Goal: Information Seeking & Learning: Learn about a topic

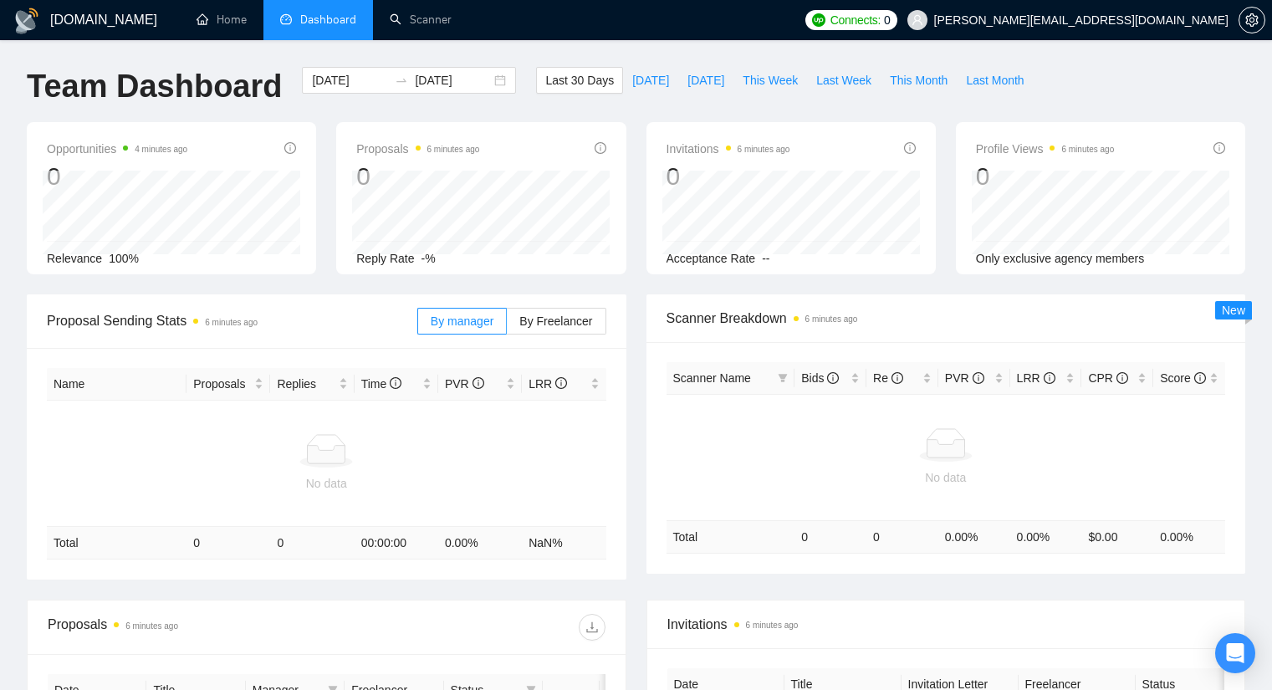
click at [880, 24] on span "Connects:" at bounding box center [855, 20] width 50 height 18
click at [1106, 69] on div "Team Dashboard 2025-08-19 2025-09-18 Last 30 Days Today Yesterday This Week Las…" at bounding box center [636, 94] width 1238 height 55
click at [880, 18] on span "Connects:" at bounding box center [855, 20] width 50 height 18
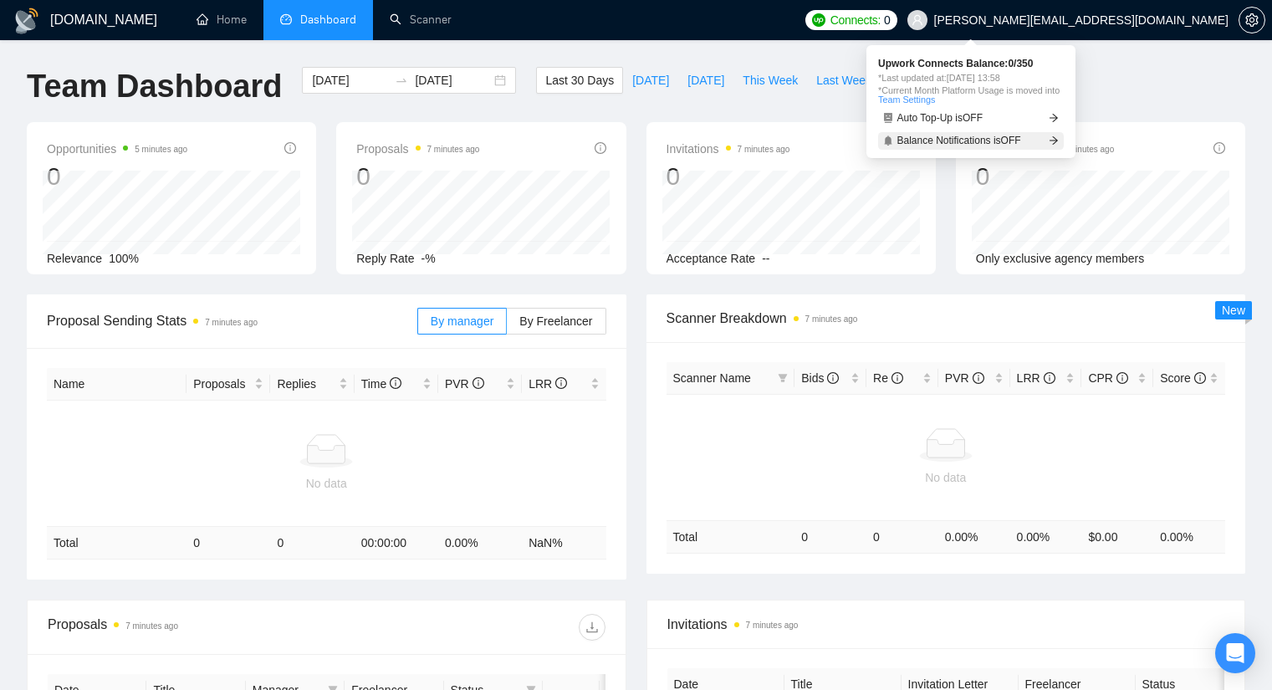
click at [982, 140] on span "Balance Notifications is OFF" at bounding box center [959, 140] width 124 height 10
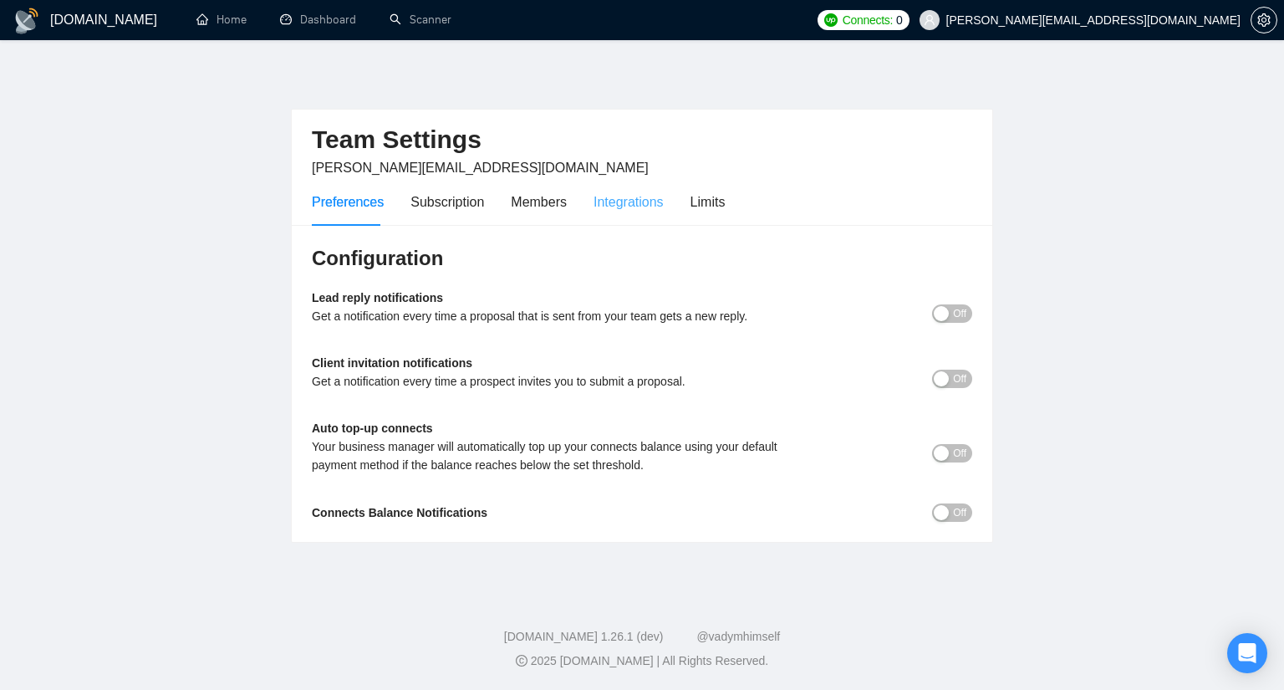
click at [601, 216] on div "Integrations" at bounding box center [629, 202] width 70 height 48
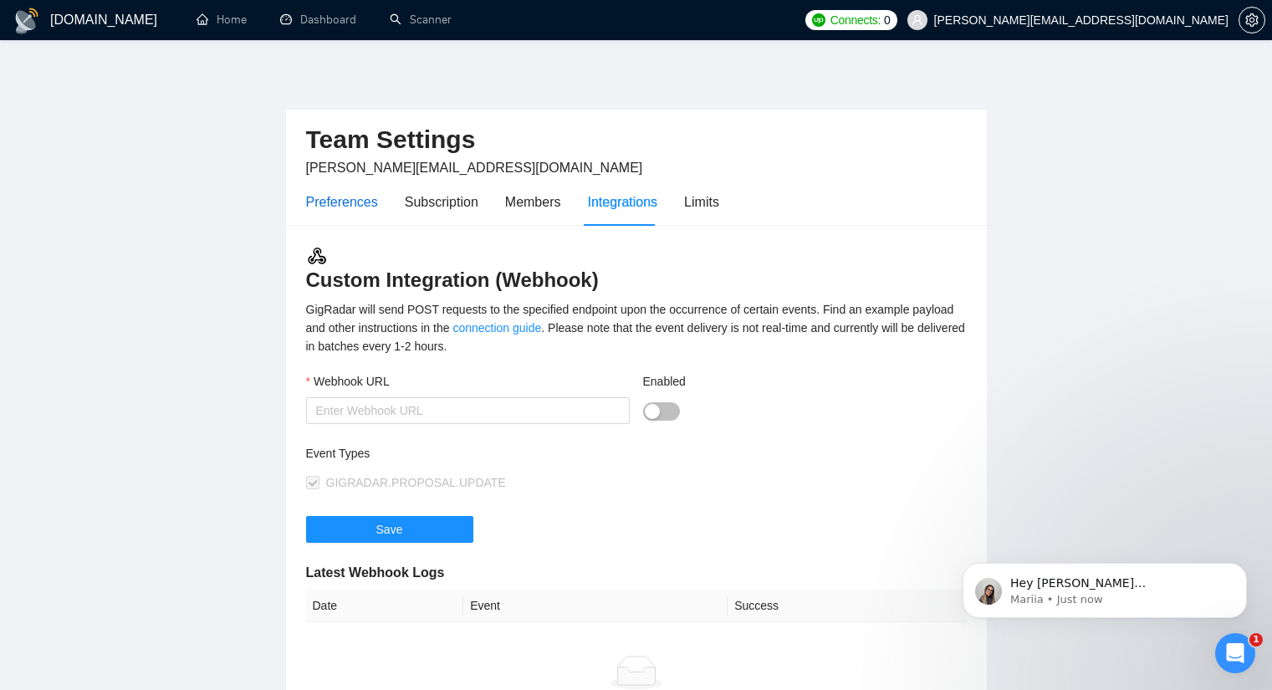
click at [366, 202] on div "Preferences" at bounding box center [342, 201] width 72 height 21
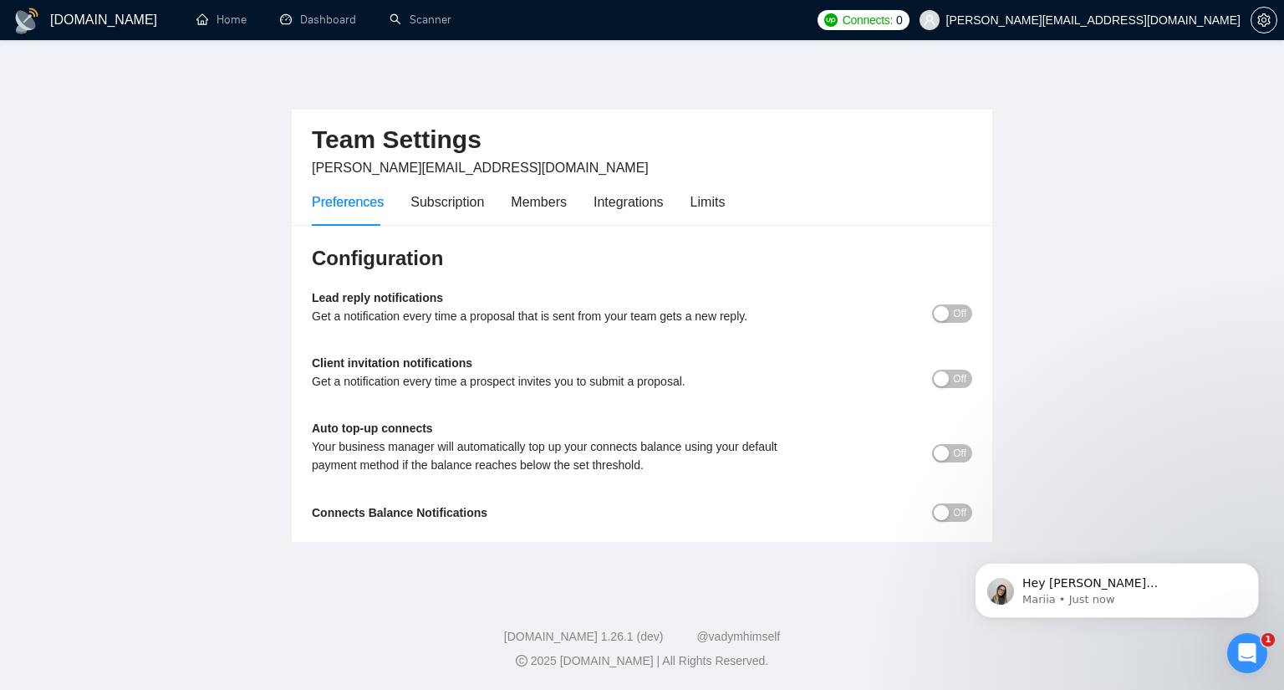
click at [957, 312] on span "Off" at bounding box center [959, 313] width 13 height 18
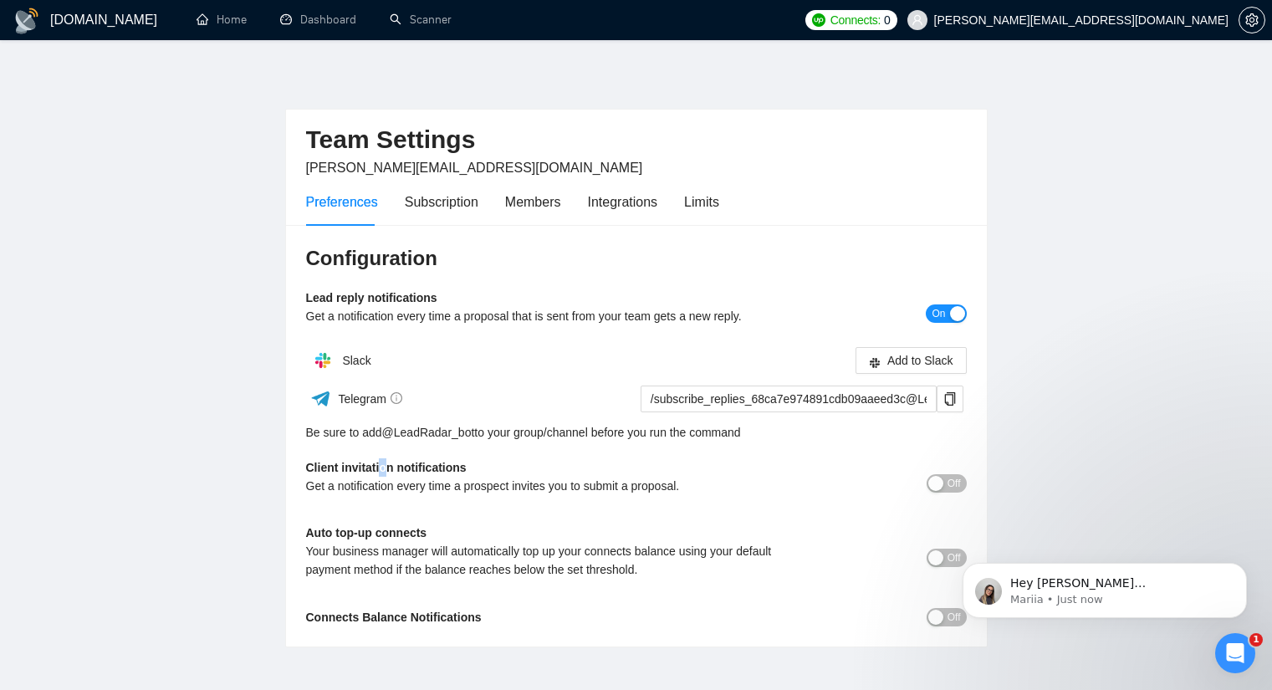
drag, startPoint x: 464, startPoint y: 431, endPoint x: 386, endPoint y: 443, distance: 78.8
click at [384, 446] on div "Configuration Lead reply notifications Get a notification every time a proposal…" at bounding box center [636, 436] width 701 height 422
click at [452, 434] on link "@ LeadRadar_bot" at bounding box center [428, 432] width 93 height 18
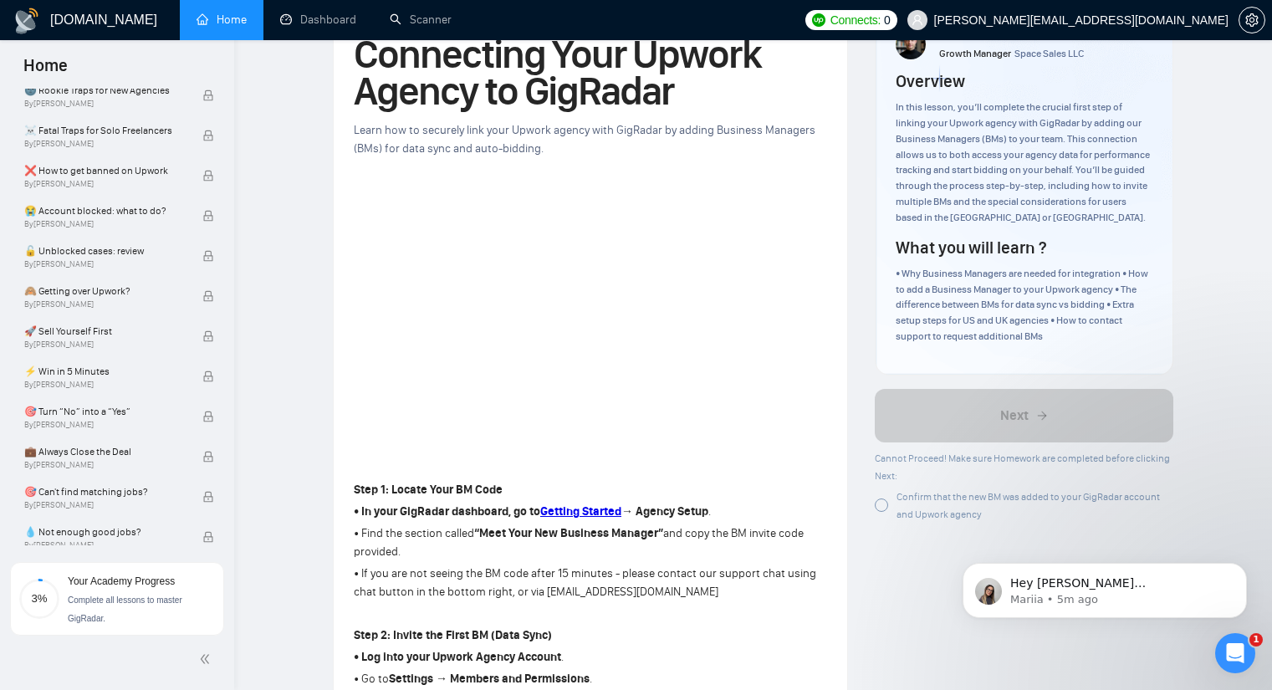
scroll to position [334, 0]
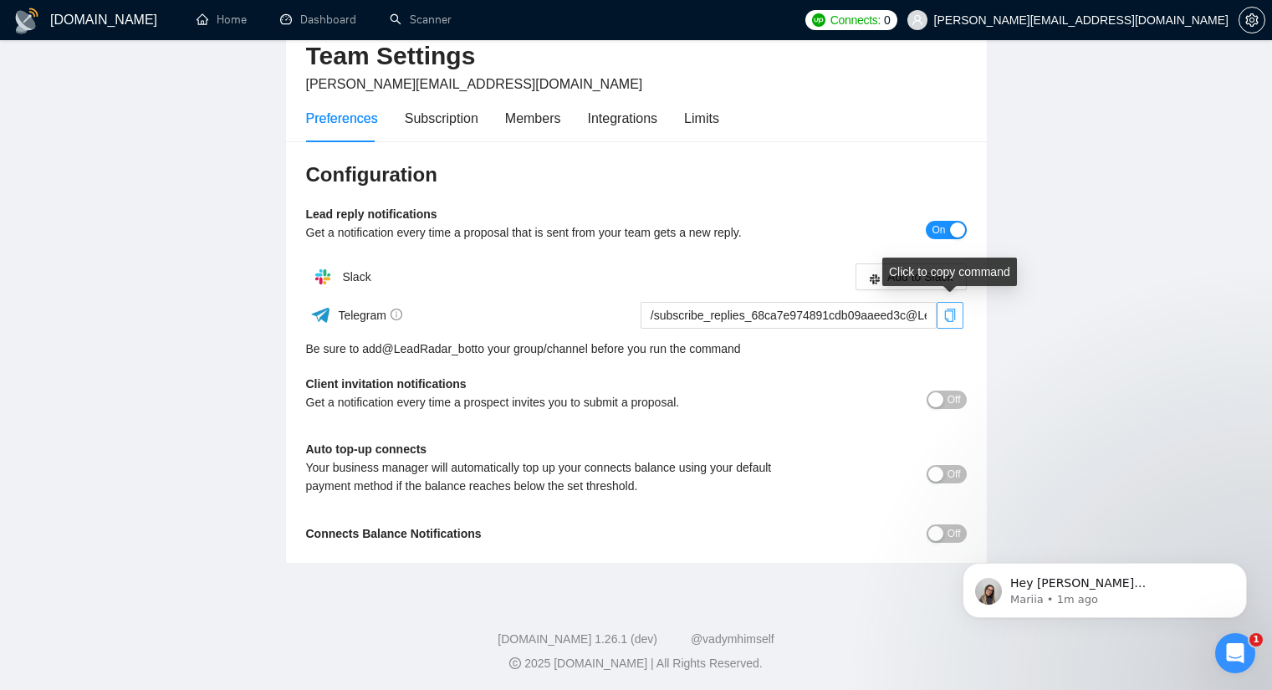
click at [943, 319] on icon "copy" at bounding box center [949, 315] width 13 height 13
click at [939, 401] on div "button" at bounding box center [935, 399] width 15 height 15
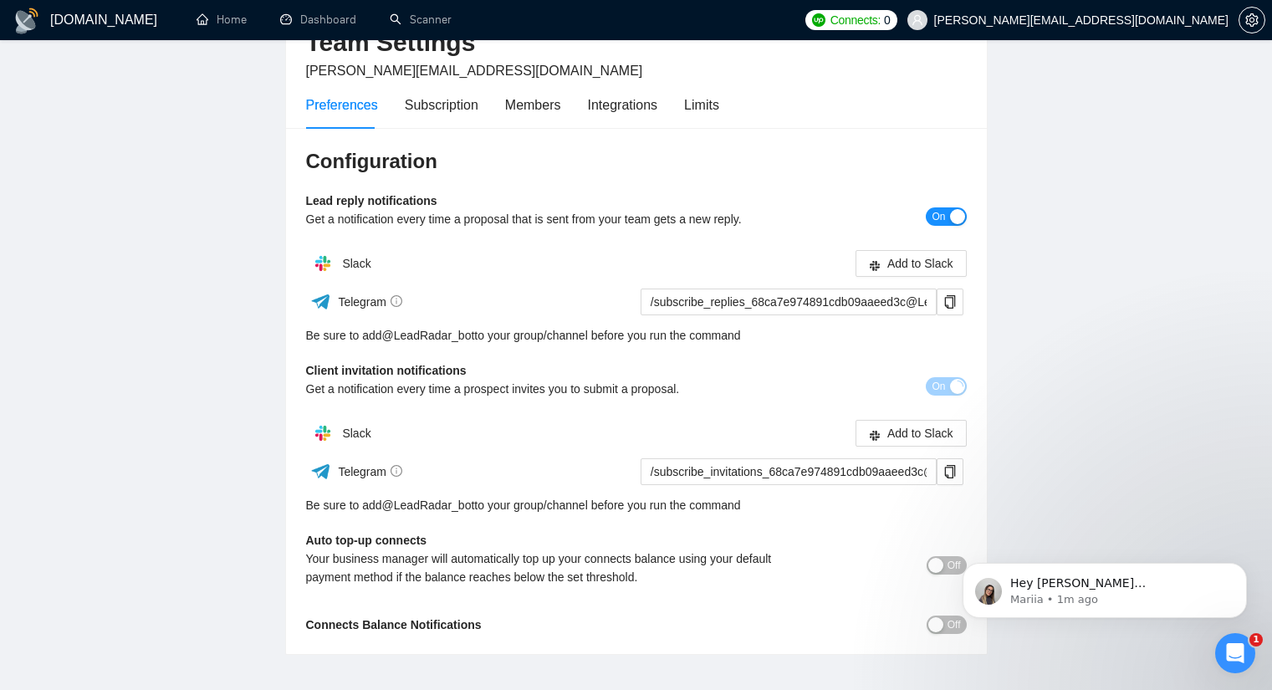
scroll to position [167, 0]
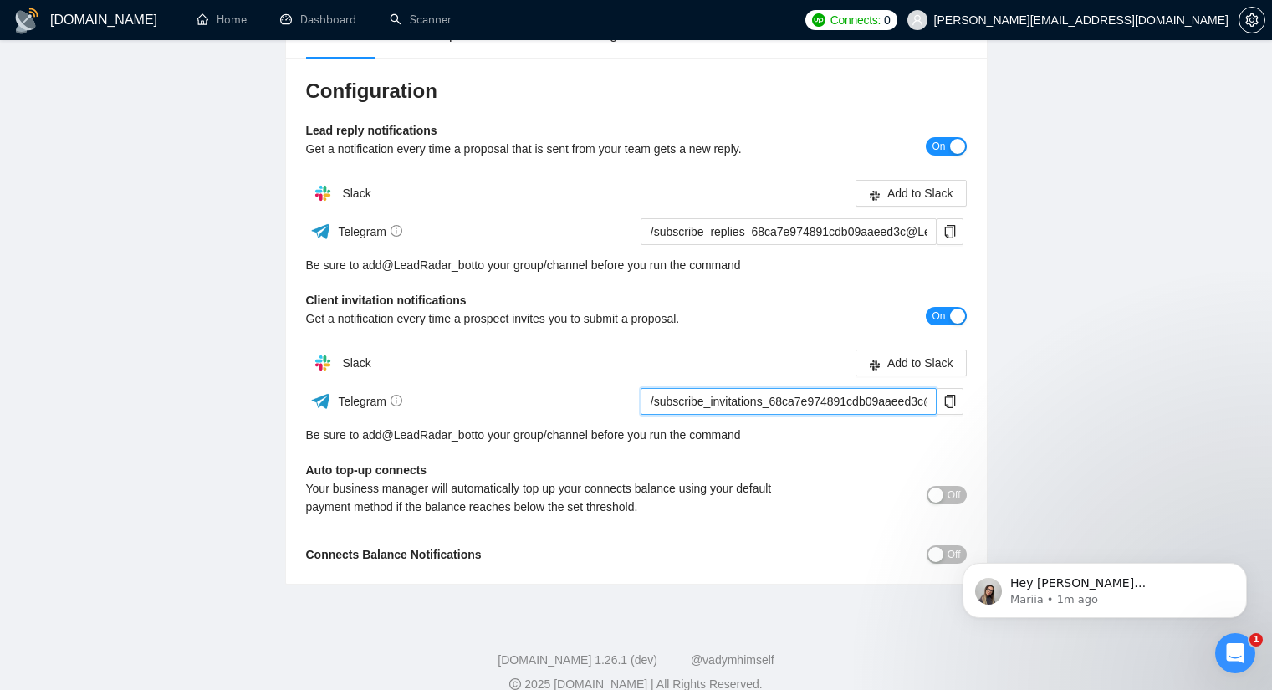
click at [898, 407] on input "/subscribe_invitations_68ca7e974891cdb09aaeed3c@LeadRadar_bot" at bounding box center [788, 401] width 296 height 27
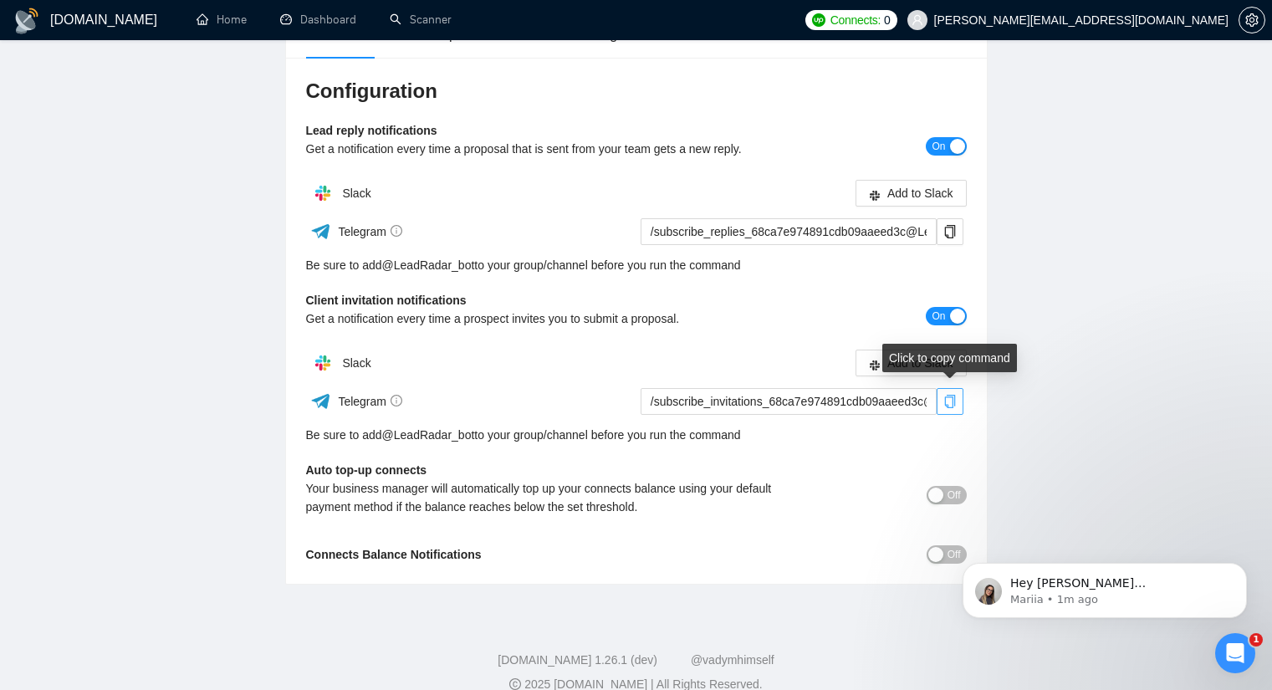
click at [946, 401] on icon "copy" at bounding box center [949, 401] width 13 height 13
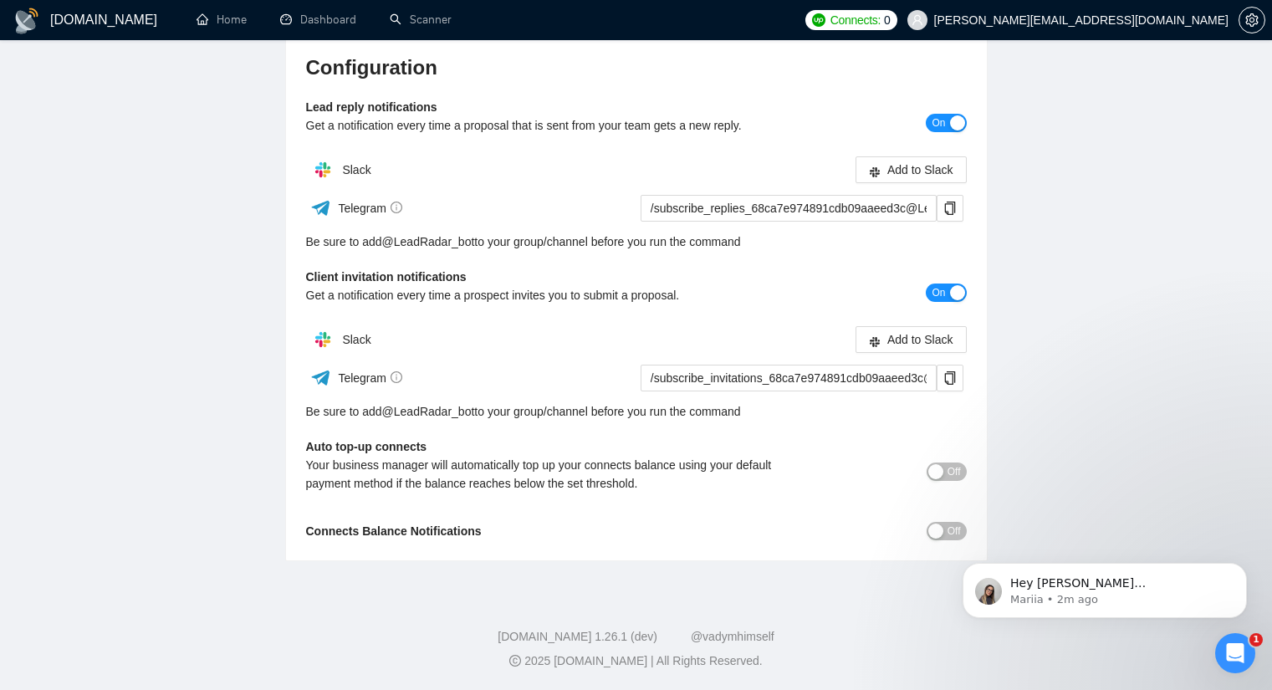
click at [940, 531] on div "button" at bounding box center [935, 530] width 15 height 15
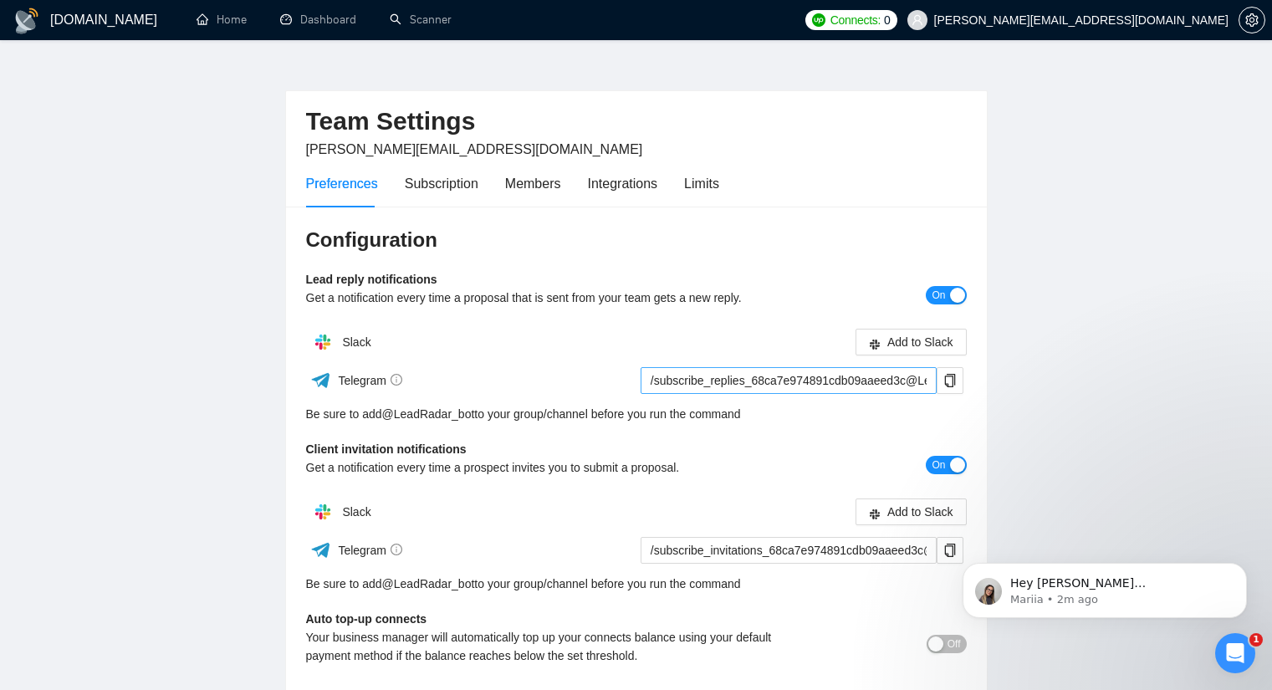
scroll to position [0, 0]
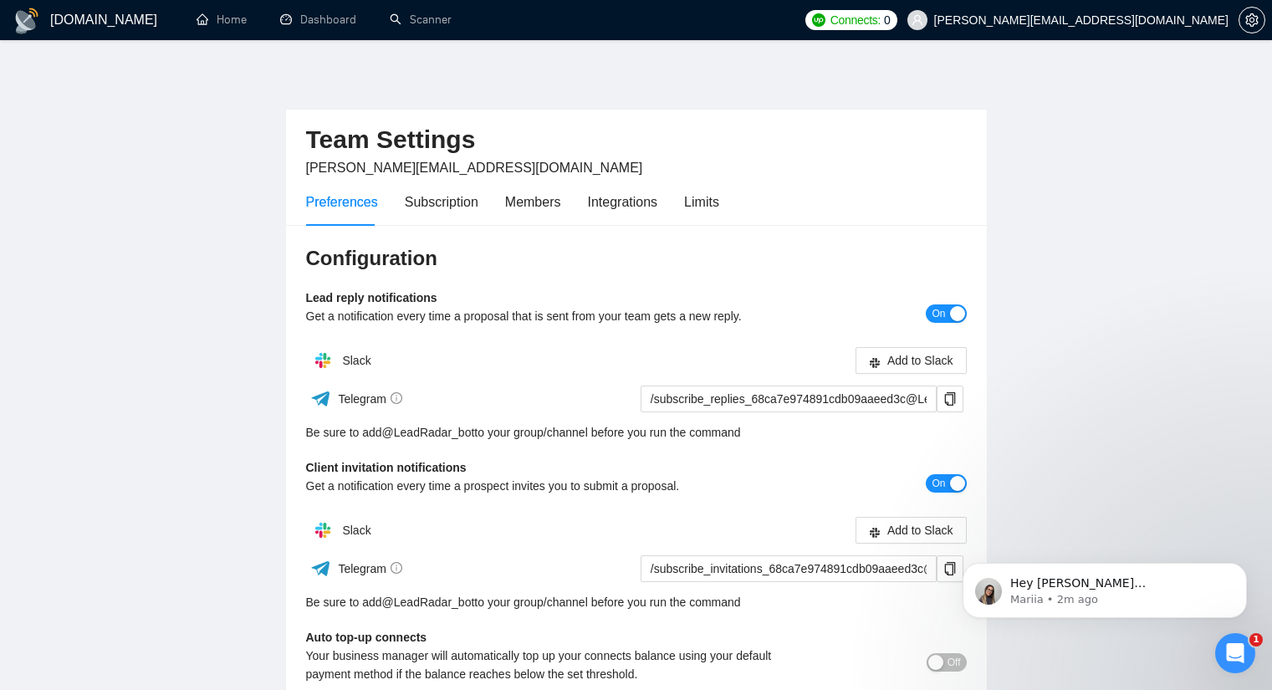
click at [466, 228] on div "Configuration Lead reply notifications Get a notification every time a proposal…" at bounding box center [636, 586] width 701 height 723
click at [463, 201] on div "Subscription" at bounding box center [442, 201] width 74 height 21
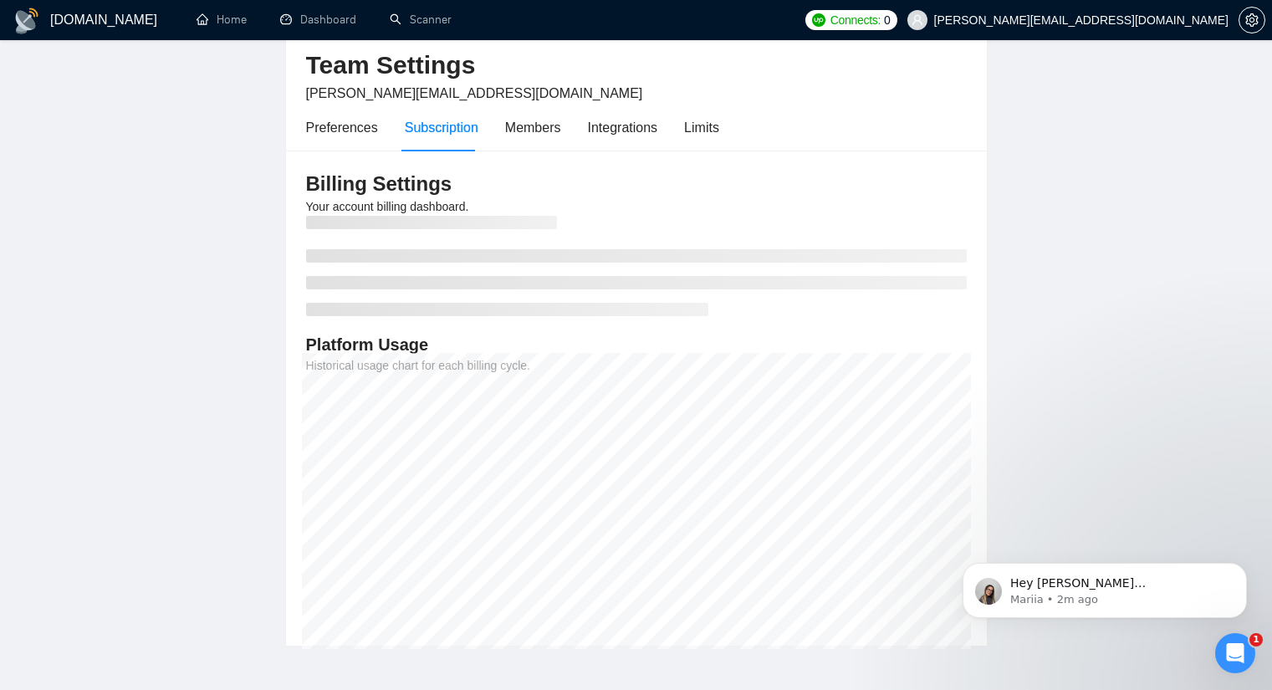
scroll to position [84, 0]
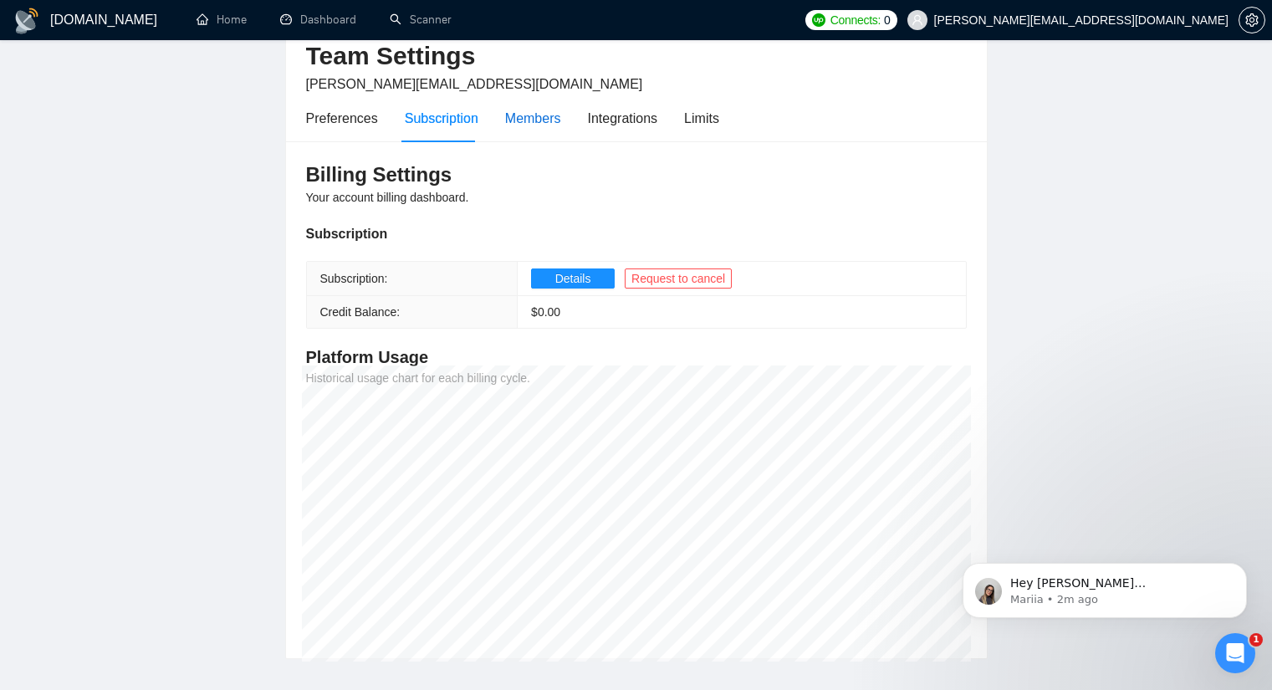
click at [516, 120] on div "Members" at bounding box center [533, 118] width 56 height 21
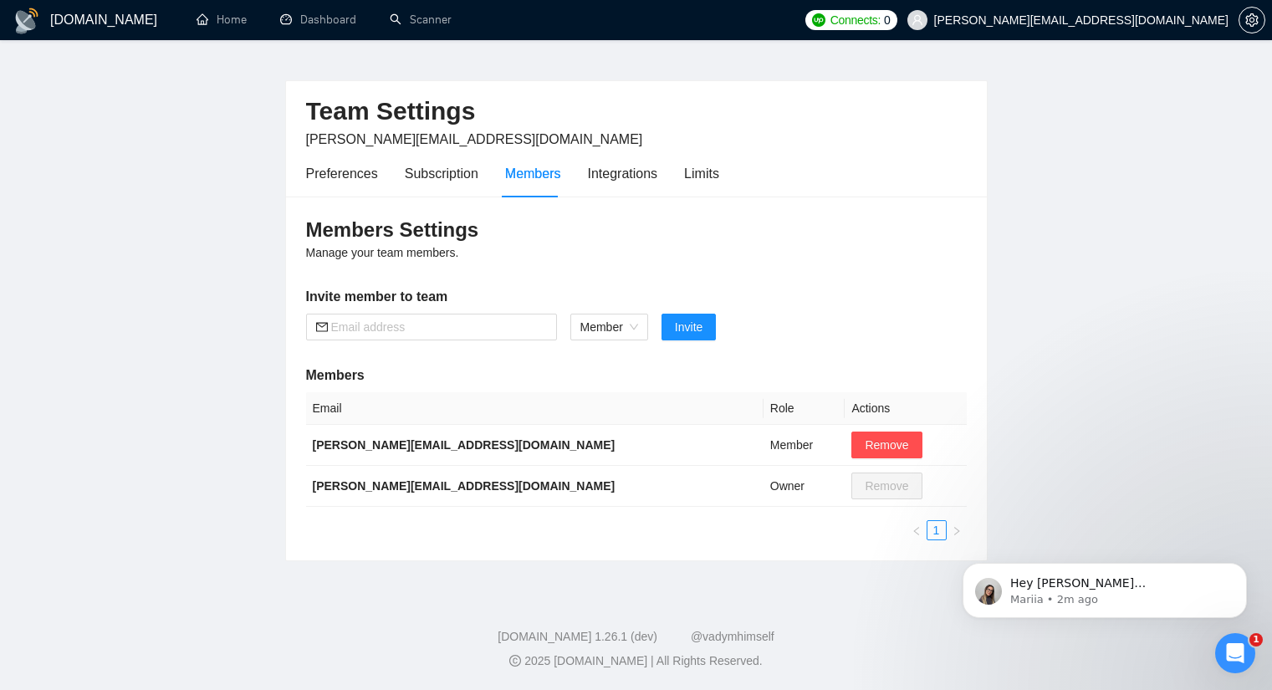
scroll to position [28, 0]
click at [488, 327] on input "text" at bounding box center [439, 327] width 216 height 18
click at [615, 317] on span "Member" at bounding box center [609, 326] width 58 height 25
click at [624, 276] on div "Members Settings Manage your team members. Invite member to team Member Invite …" at bounding box center [636, 378] width 701 height 364
click at [581, 182] on div "Preferences Subscription Members Integrations Limits" at bounding box center [512, 174] width 413 height 48
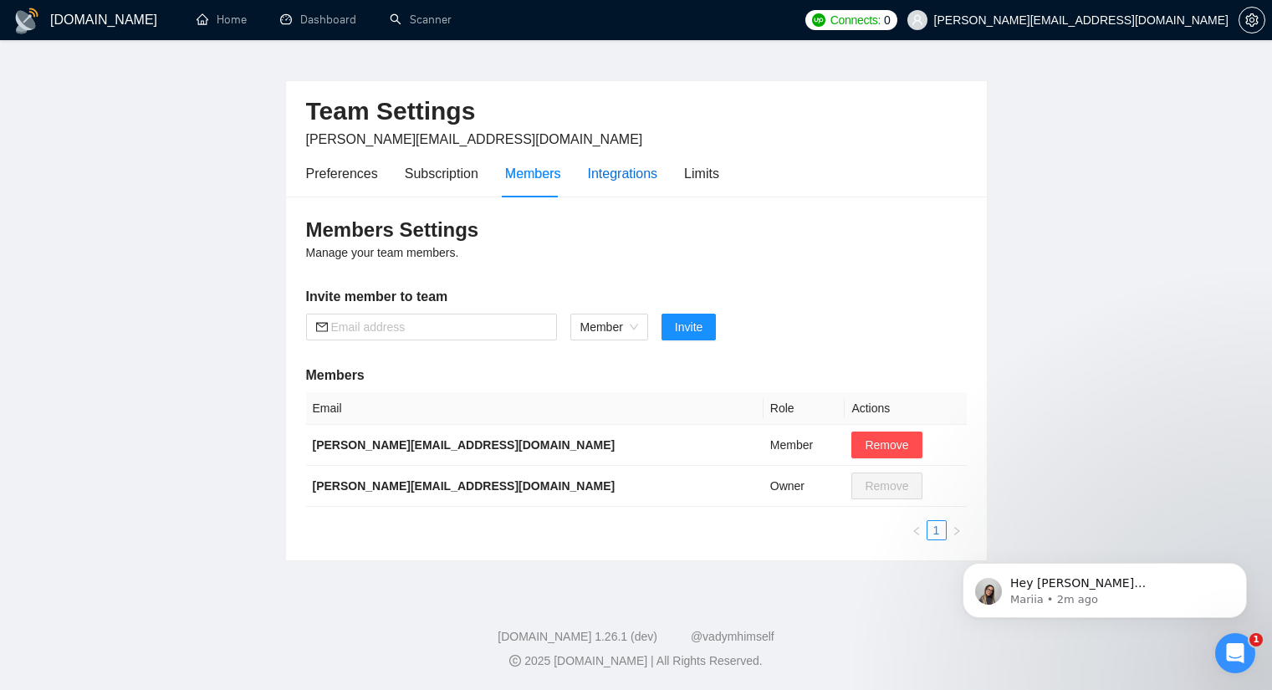
click at [609, 173] on div "Integrations" at bounding box center [623, 173] width 70 height 21
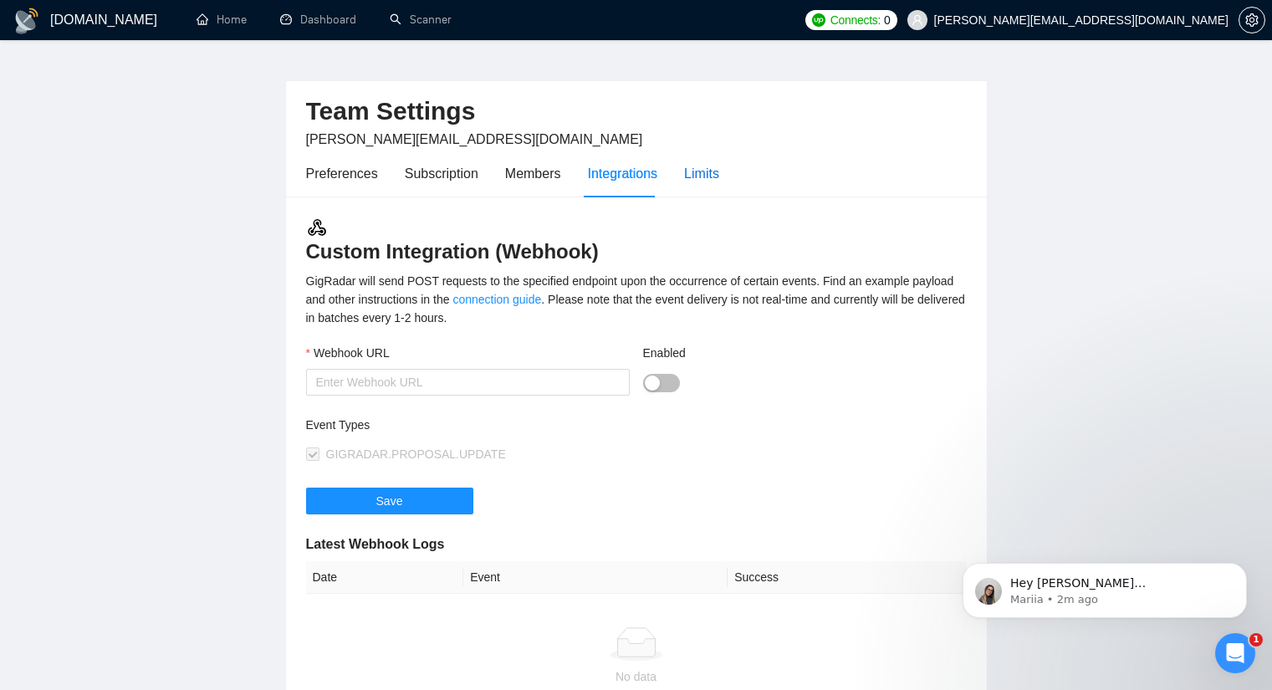
click at [692, 171] on div "Limits" at bounding box center [701, 173] width 35 height 21
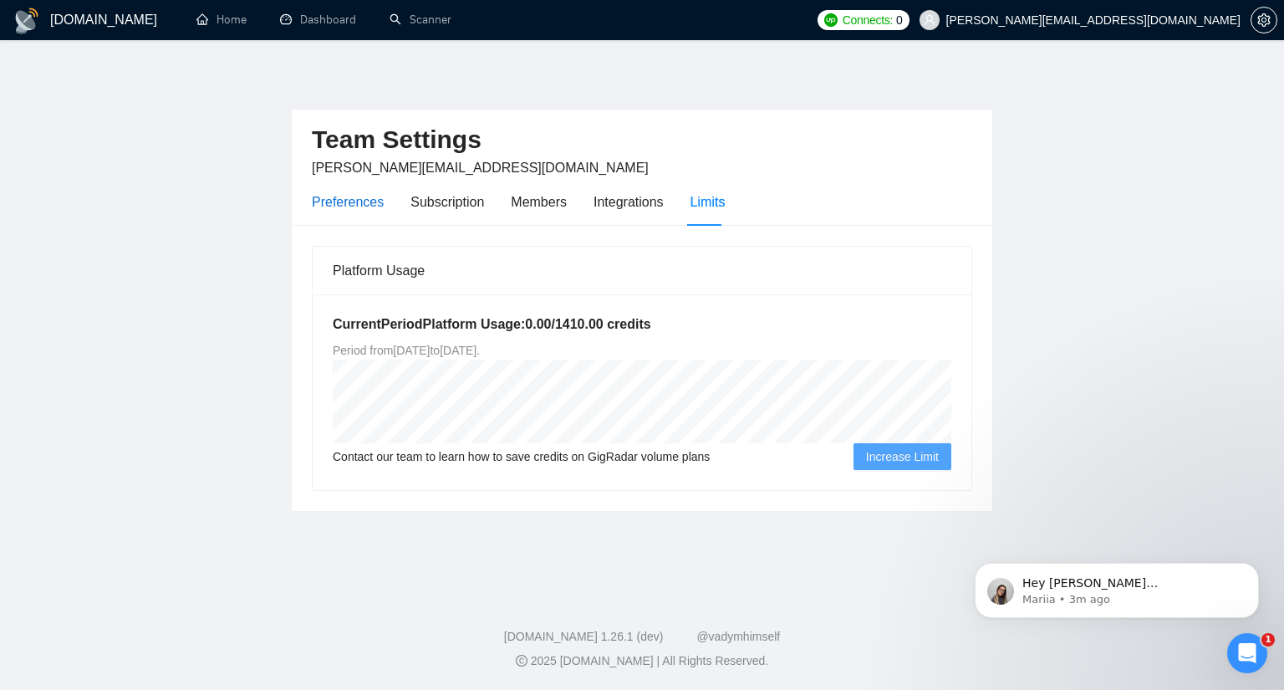
click at [361, 202] on div "Preferences" at bounding box center [348, 201] width 72 height 21
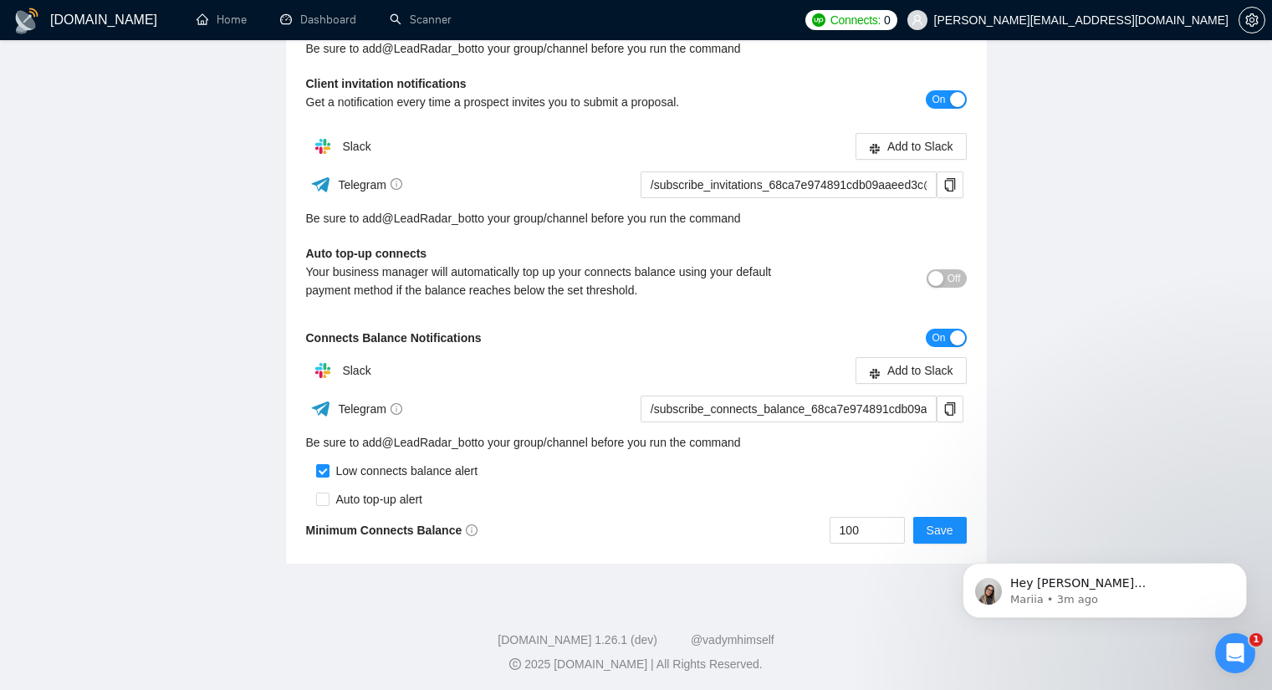
scroll to position [388, 0]
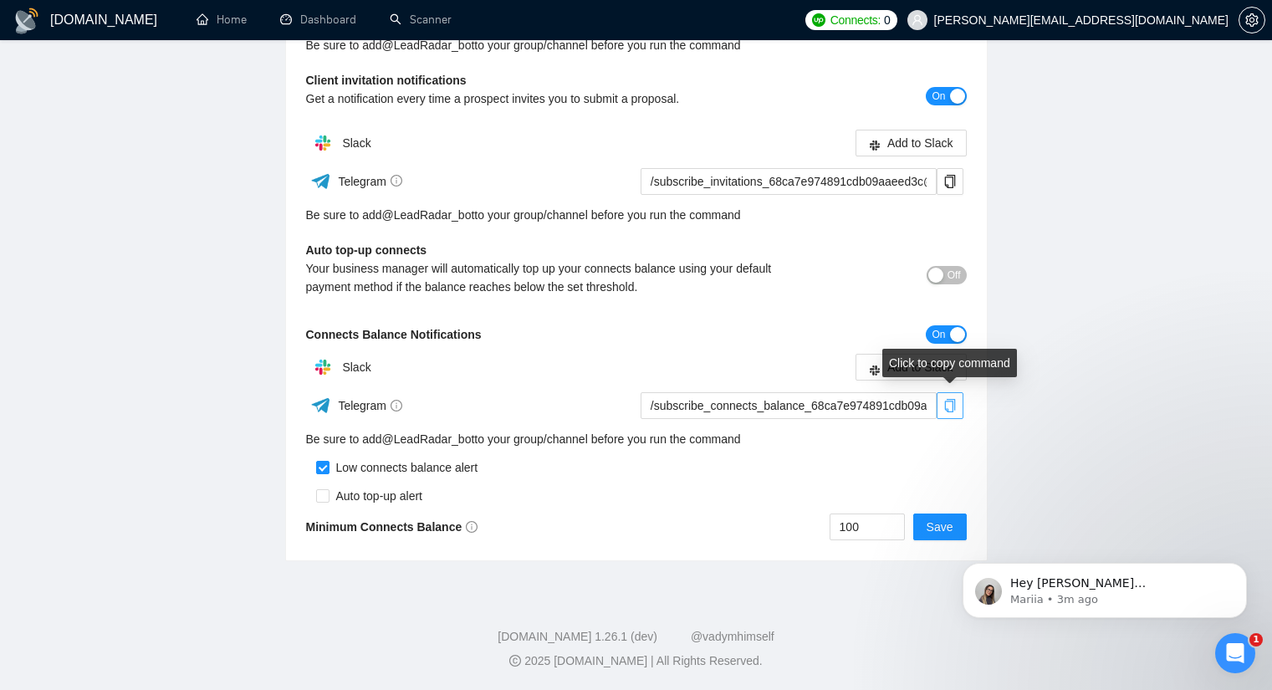
click at [950, 407] on icon "copy" at bounding box center [949, 405] width 13 height 13
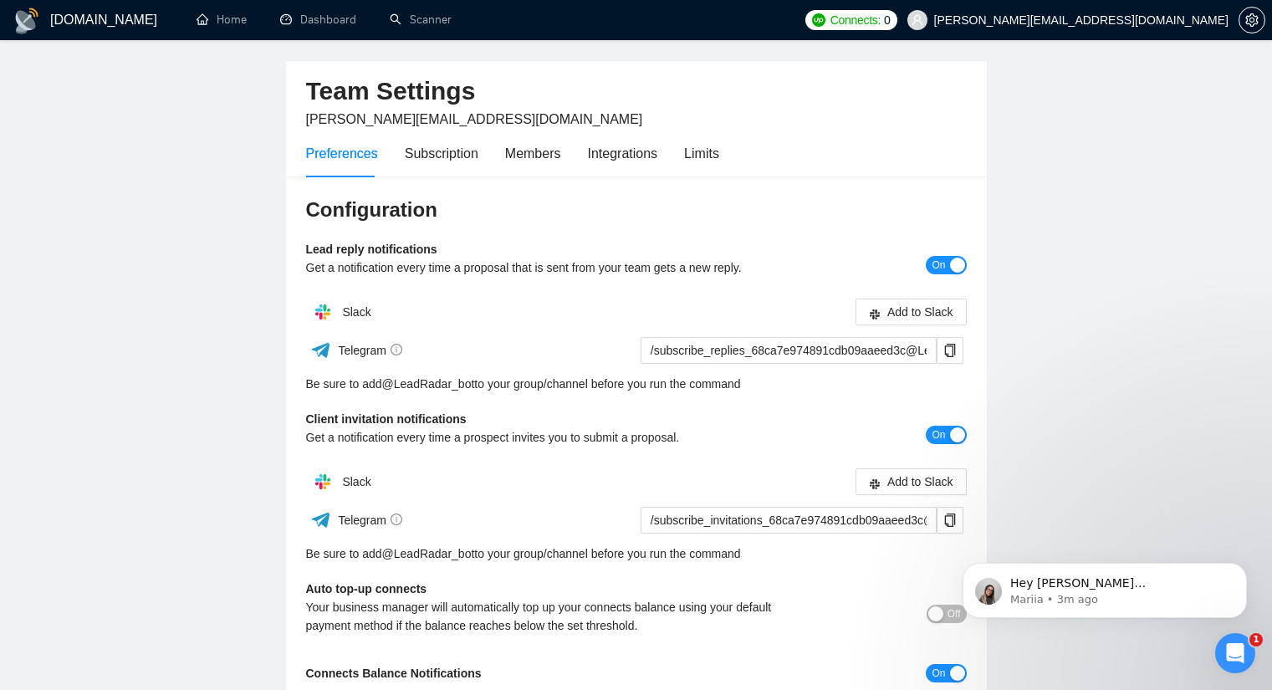
scroll to position [0, 0]
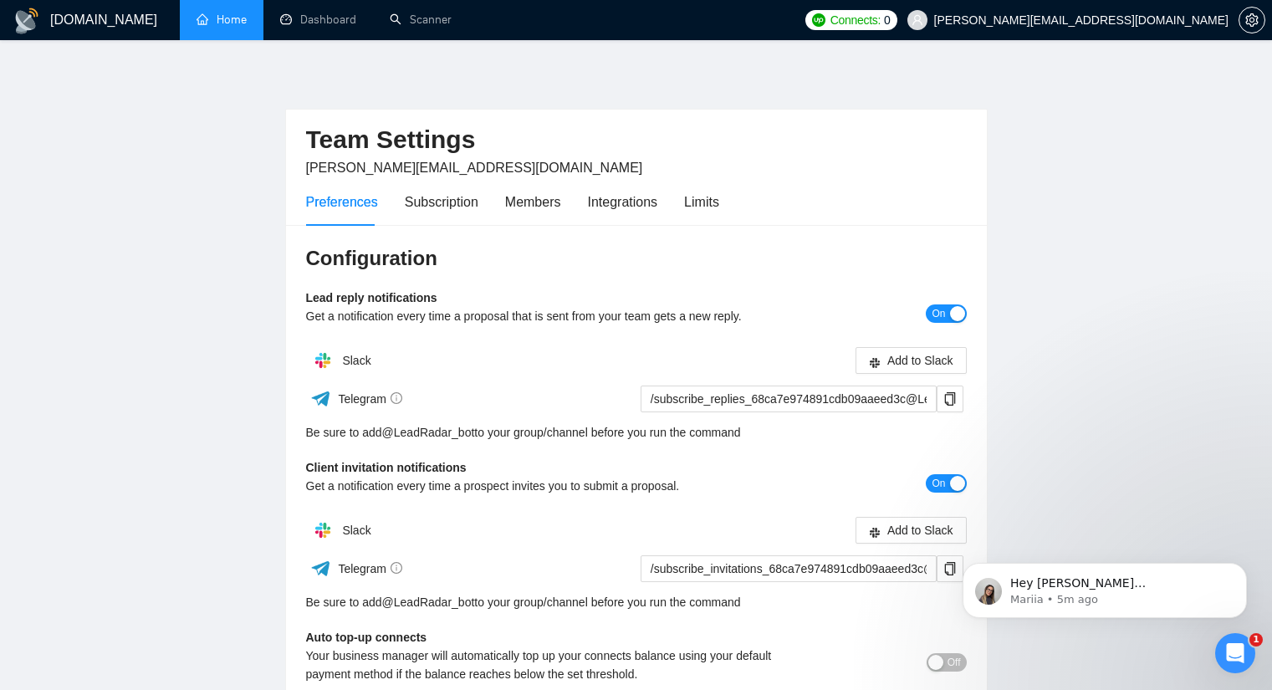
click at [220, 14] on link "Home" at bounding box center [221, 20] width 50 height 14
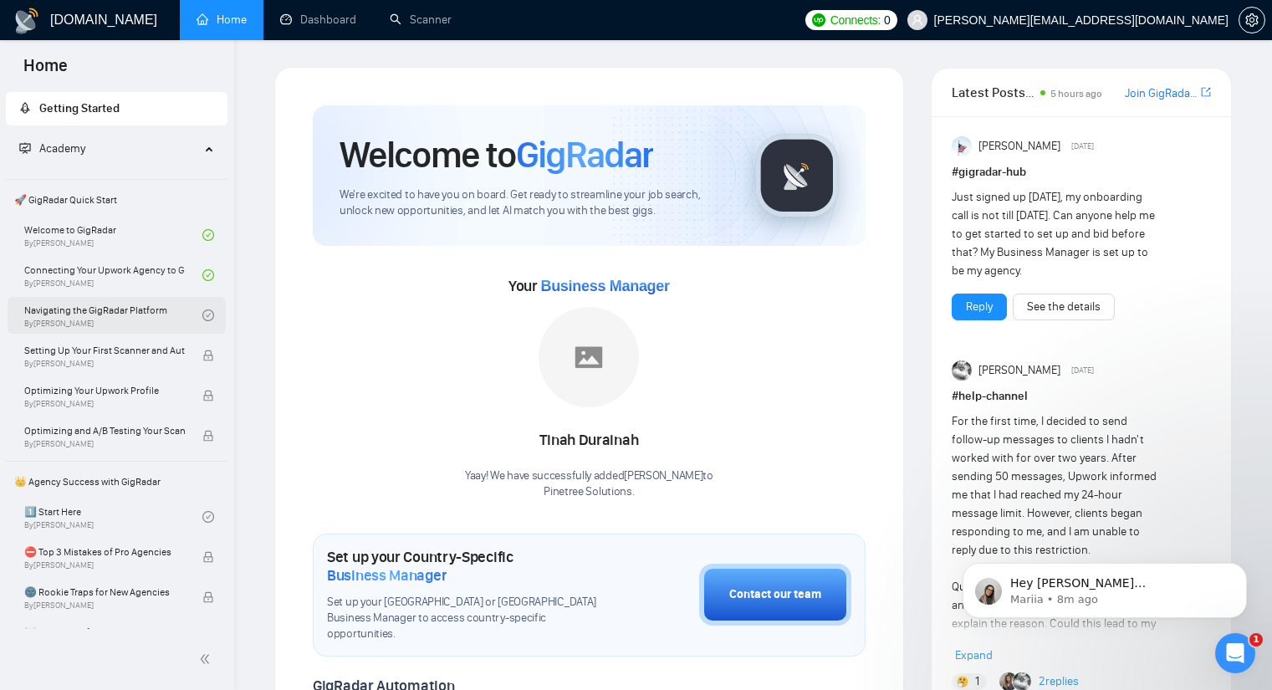
click at [79, 308] on link "Navigating the GigRadar Platform By Vlad Timinsky" at bounding box center [113, 315] width 178 height 37
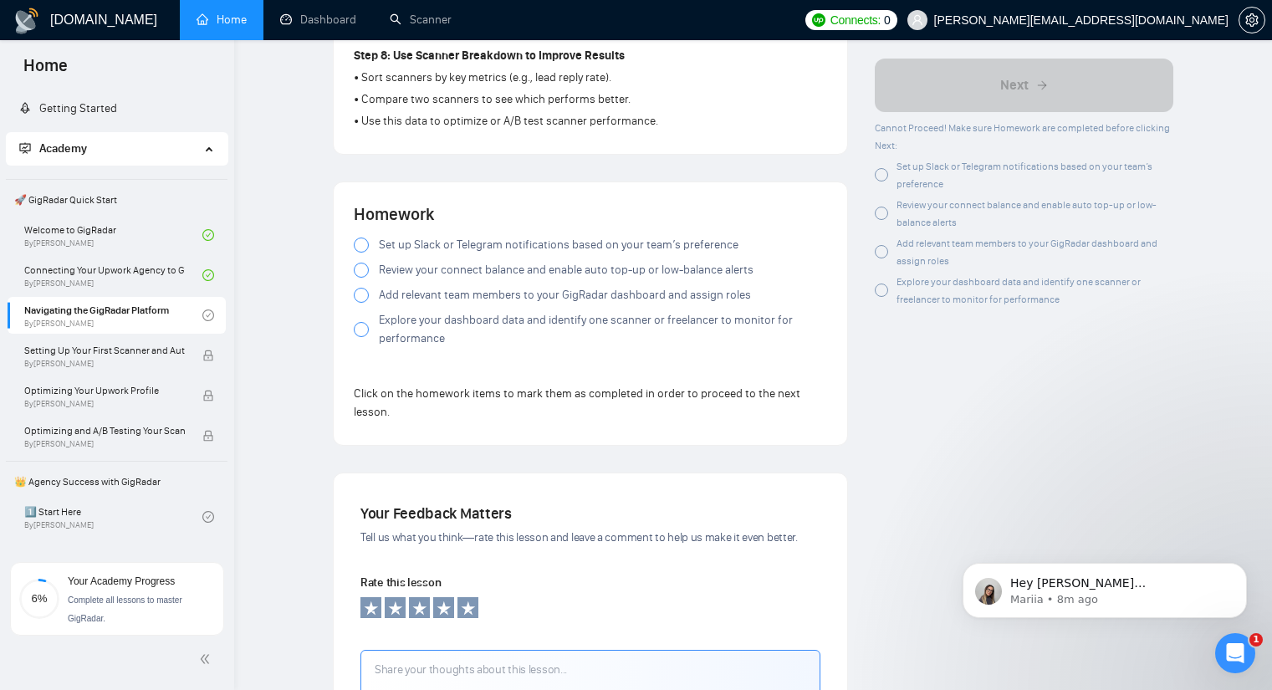
scroll to position [1505, 0]
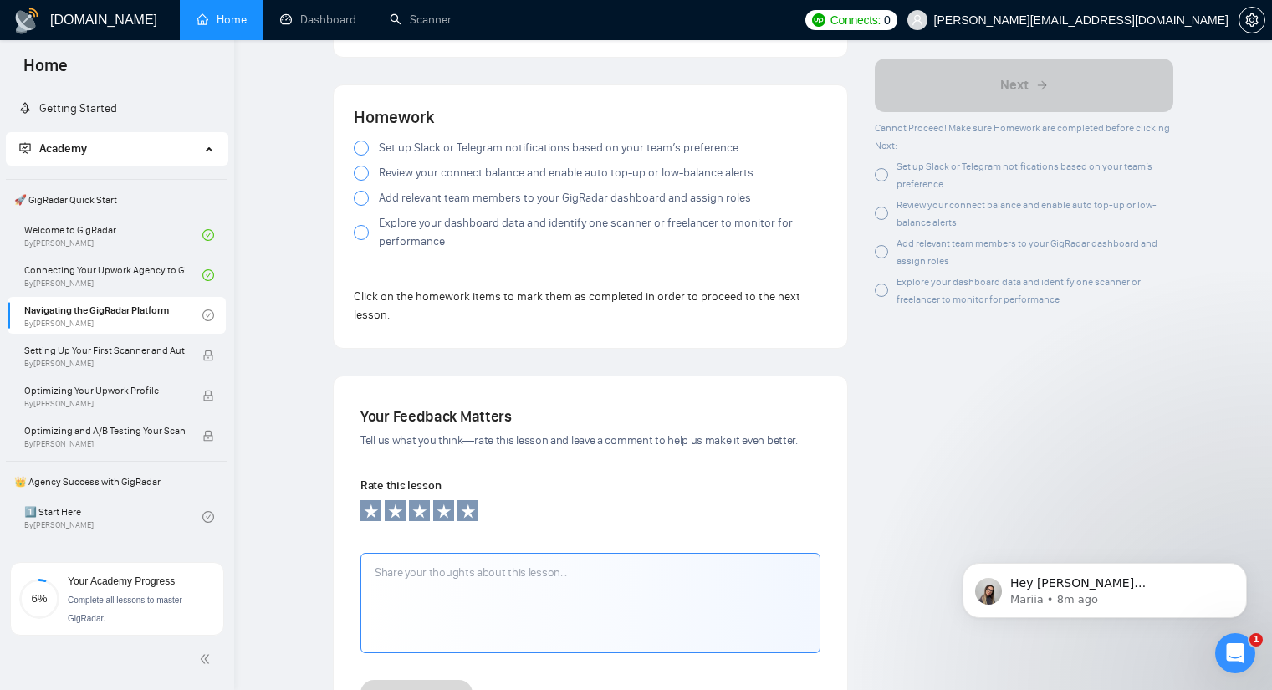
click at [394, 151] on span "Set up Slack or Telegram notifications based on your team’s preference" at bounding box center [559, 148] width 360 height 18
click at [391, 179] on span "Review your connect balance and enable auto top-up or low-balance alerts" at bounding box center [566, 173] width 375 height 18
click at [392, 198] on span "Add relevant team members to your GigRadar dashboard and assign roles" at bounding box center [565, 198] width 372 height 18
click at [385, 237] on span "Explore your dashboard data and identify one scanner or freelancer to monitor f…" at bounding box center [603, 232] width 448 height 37
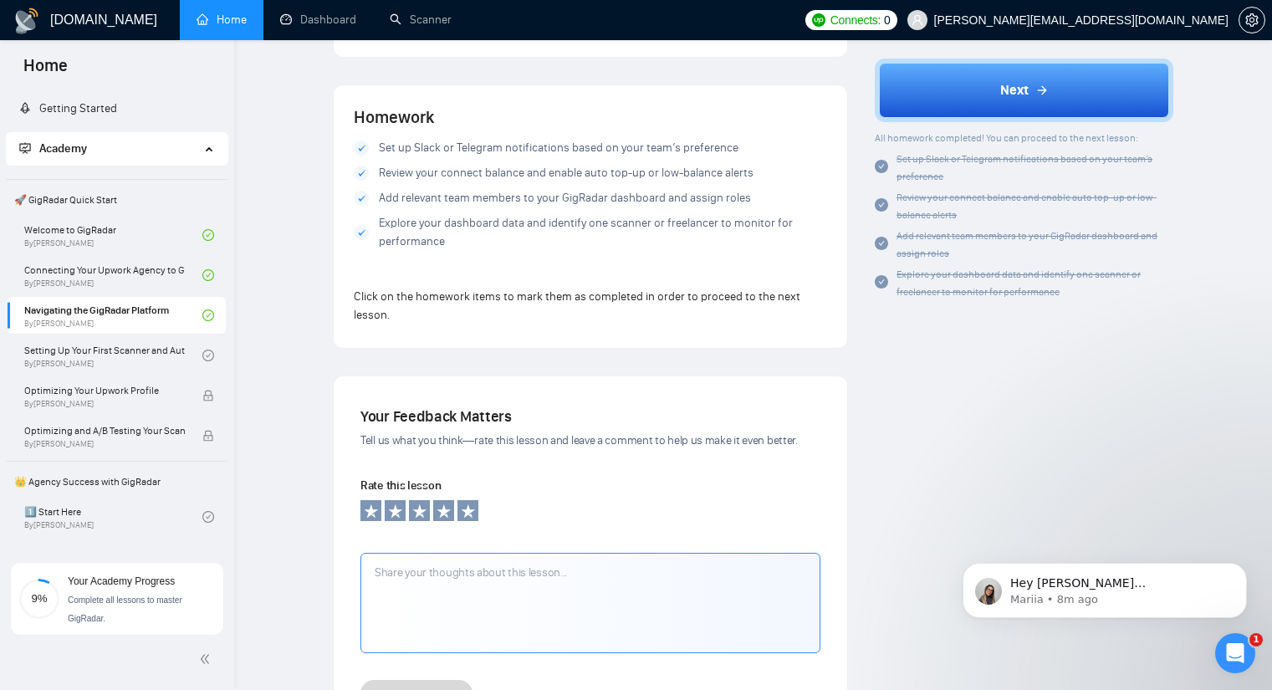
click at [365, 199] on span at bounding box center [361, 198] width 15 height 15
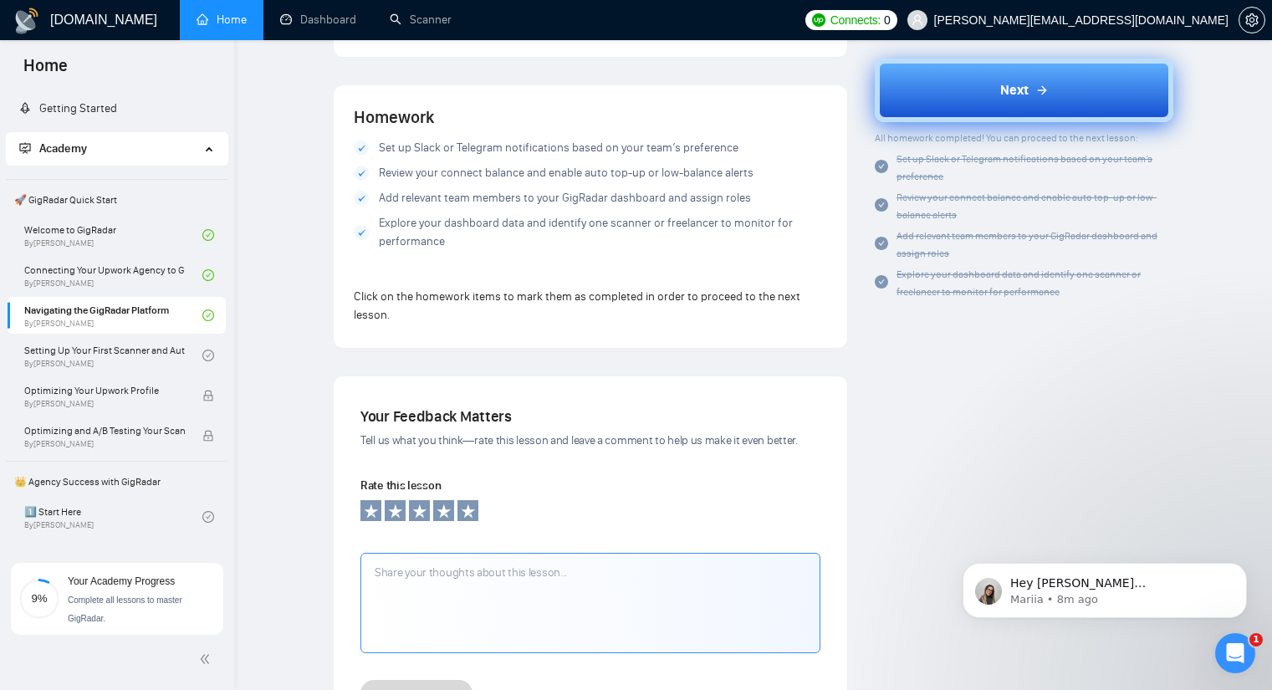
click at [997, 94] on button "Next" at bounding box center [1024, 91] width 298 height 64
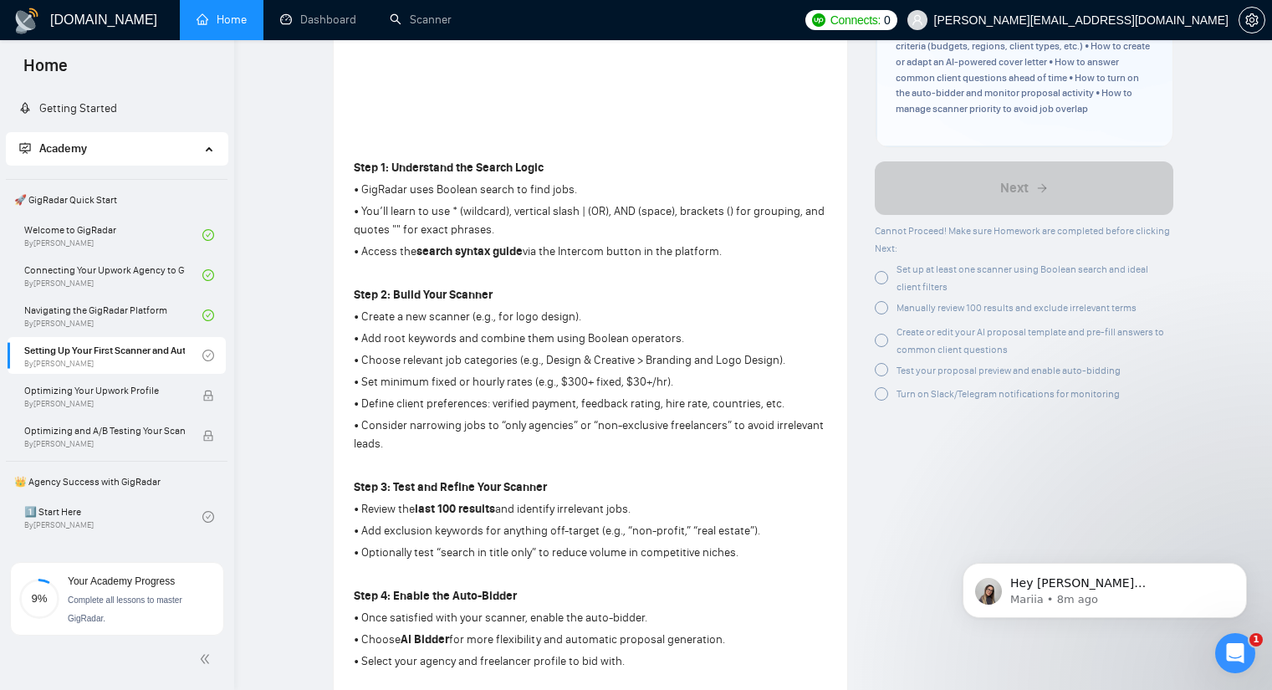
scroll to position [388, 0]
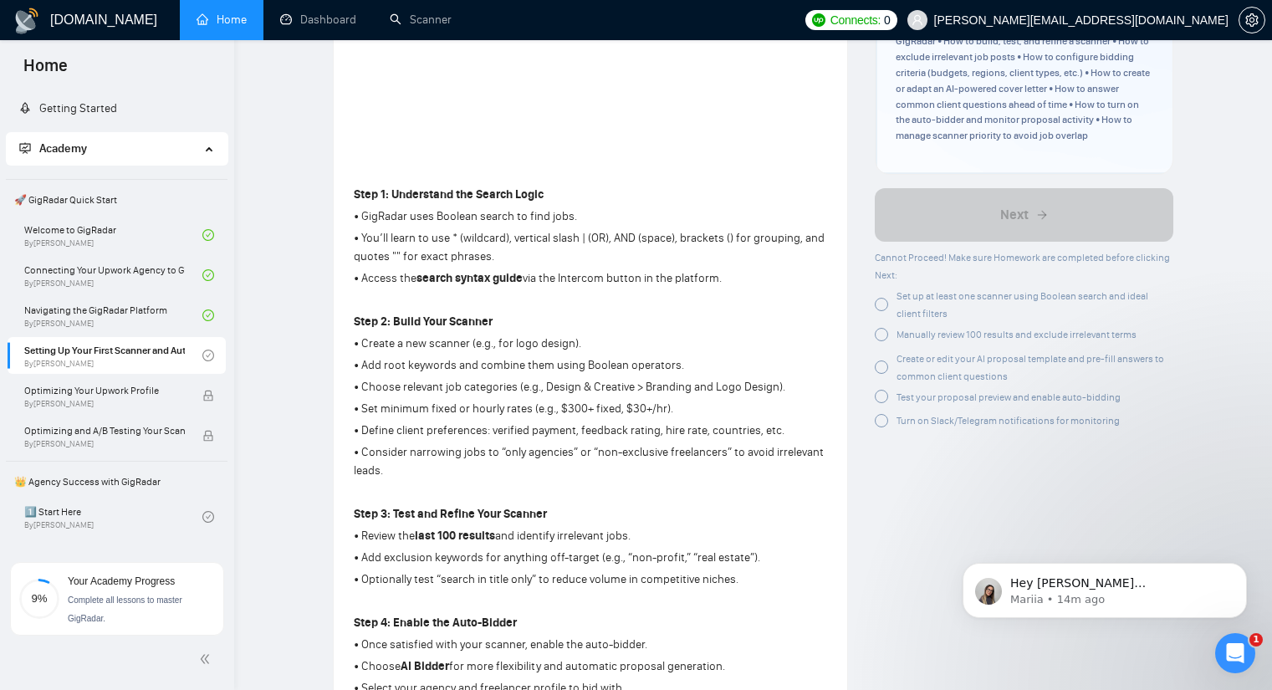
click at [468, 372] on p "• Add root keywords and combine them using Boolean operators." at bounding box center [590, 365] width 473 height 18
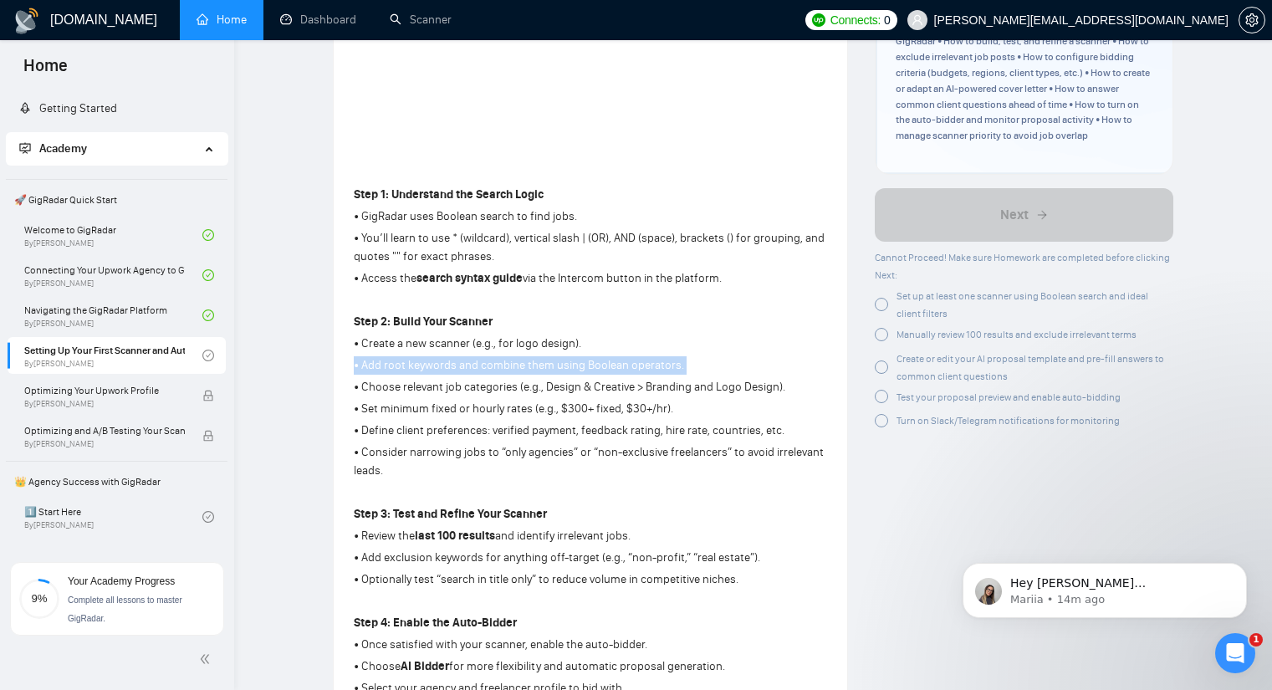
click at [468, 372] on p "• Add root keywords and combine them using Boolean operators." at bounding box center [590, 365] width 473 height 18
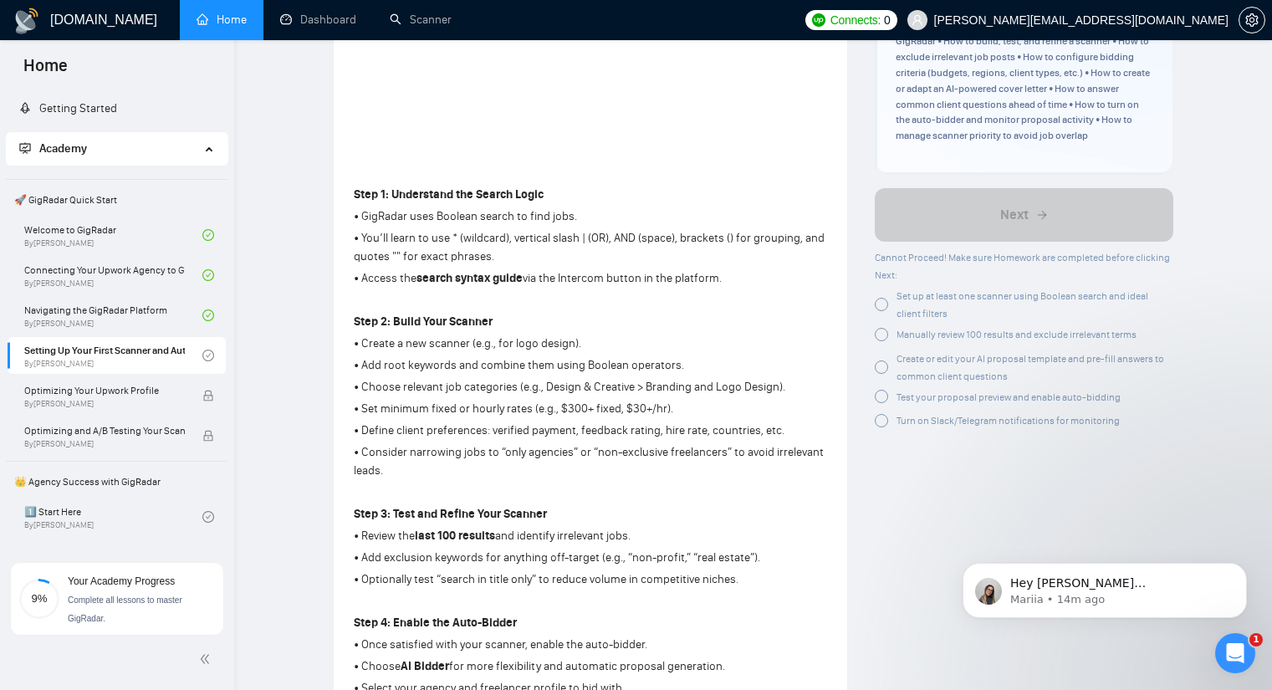
click at [472, 396] on p "• Choose relevant job categories (e.g., Design & Creative > Branding and Logo D…" at bounding box center [590, 387] width 473 height 18
click at [462, 411] on p "• Set minimum fixed or hourly rates (e.g., $300+ fixed, $30+/hr)." at bounding box center [590, 409] width 473 height 18
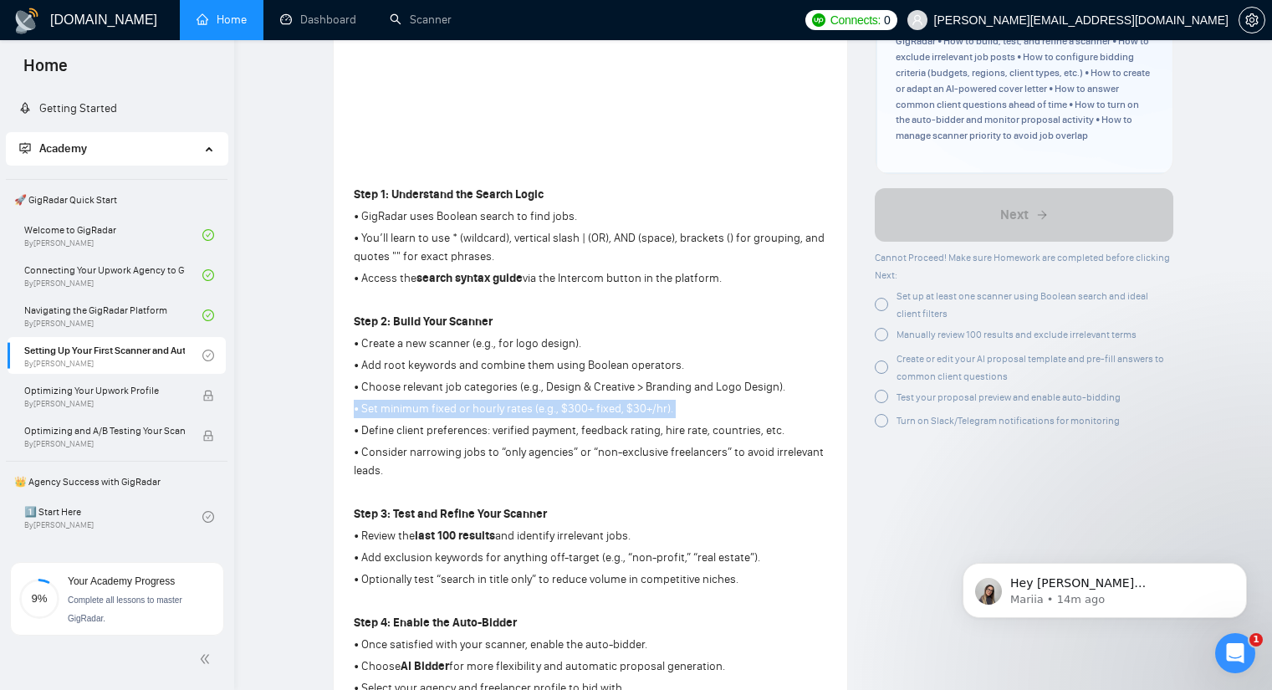
click at [462, 411] on p "• Set minimum fixed or hourly rates (e.g., $300+ fixed, $30+/hr)." at bounding box center [590, 409] width 473 height 18
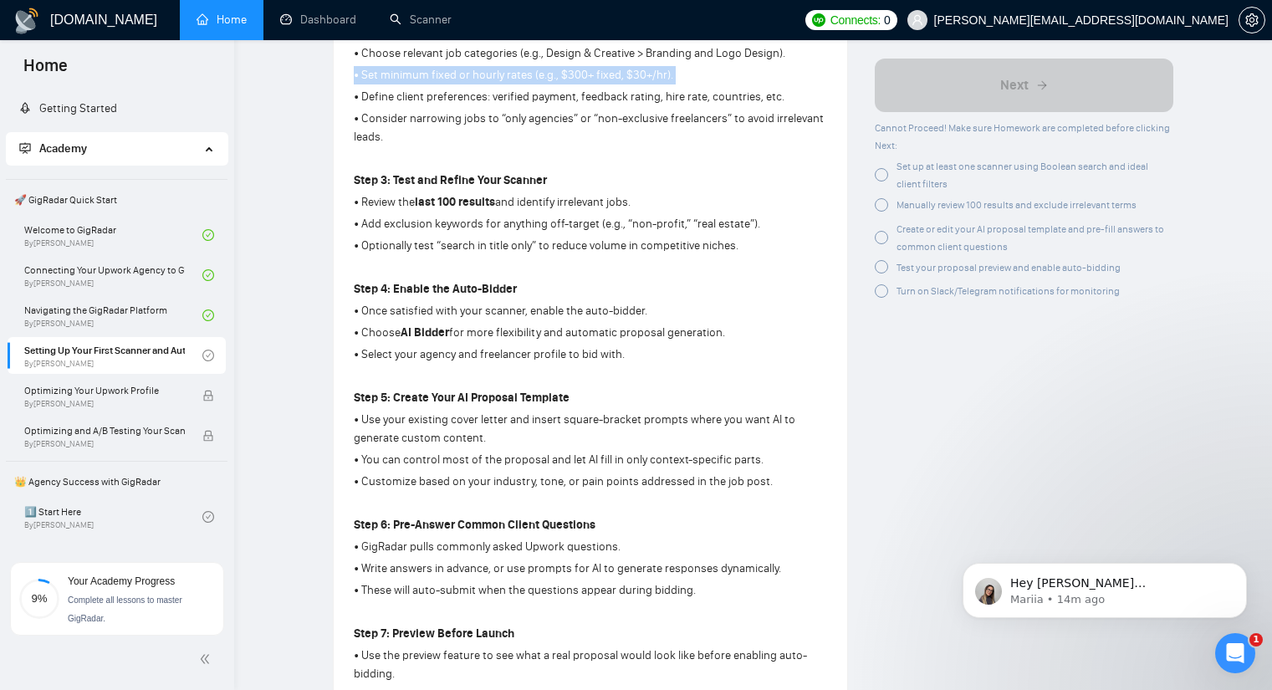
scroll to position [722, 0]
